Goal: Manage account settings

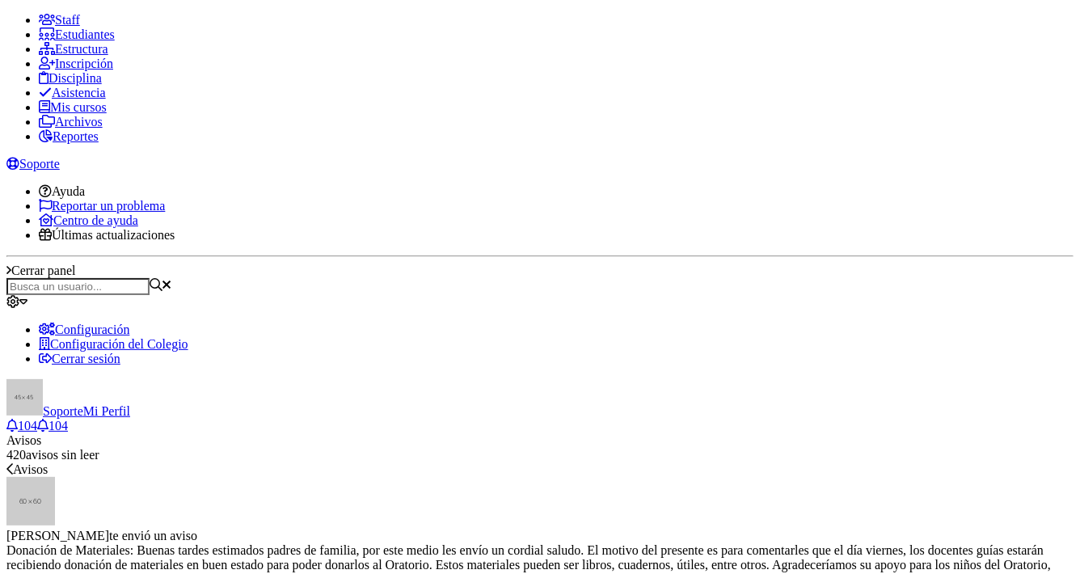
click at [79, 41] on link "Estudiantes" at bounding box center [77, 34] width 76 height 14
